Goal: Find specific page/section: Find specific page/section

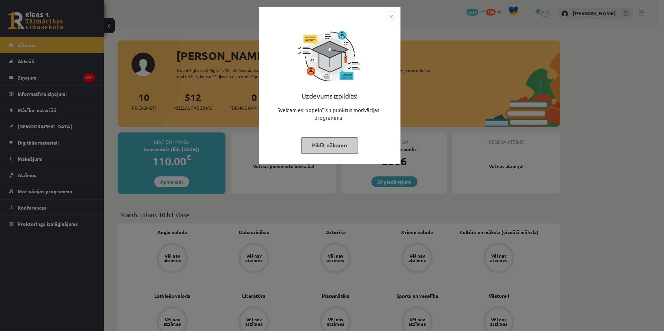
click at [392, 19] on img "Close" at bounding box center [391, 16] width 10 height 10
click at [389, 19] on img "Close" at bounding box center [391, 16] width 10 height 10
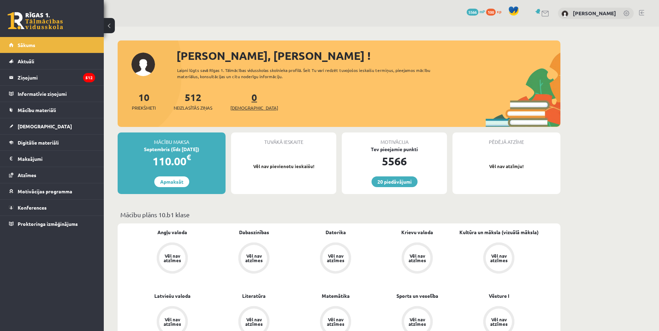
click at [248, 108] on span "[DEMOGRAPHIC_DATA]" at bounding box center [254, 107] width 48 height 7
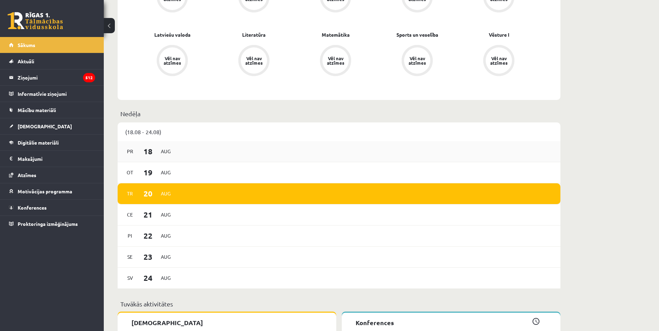
scroll to position [277, 0]
